Goal: Task Accomplishment & Management: Use online tool/utility

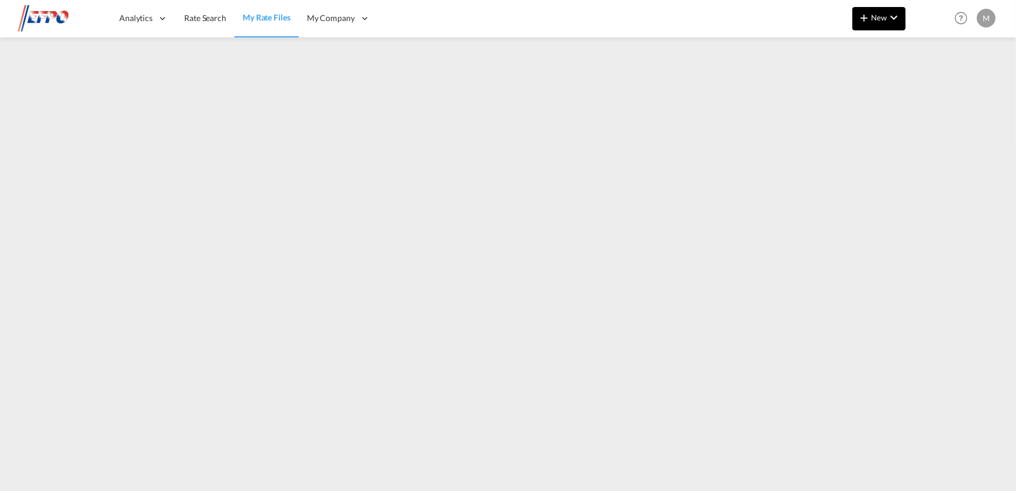
click at [878, 28] on button "New" at bounding box center [878, 18] width 53 height 23
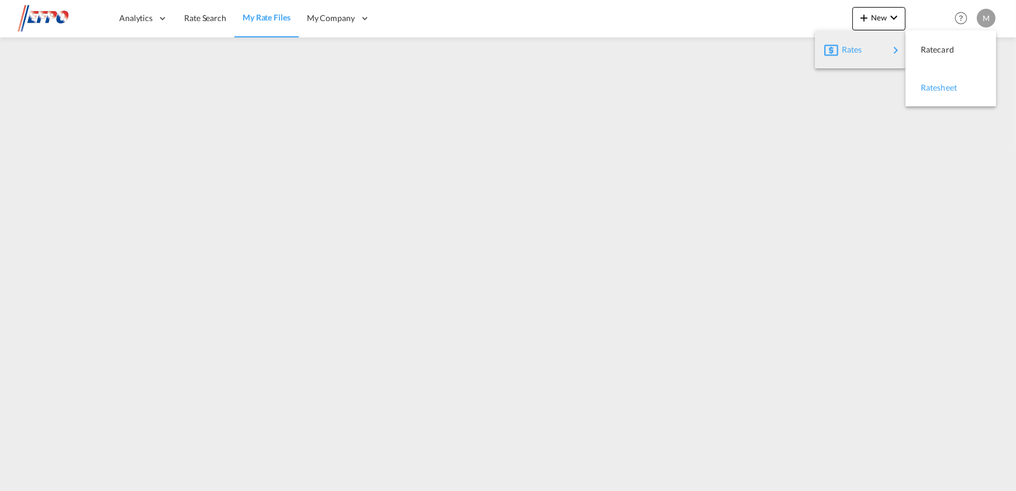
click at [925, 92] on span "Ratesheet" at bounding box center [927, 87] width 13 height 23
